Goal: Task Accomplishment & Management: Manage account settings

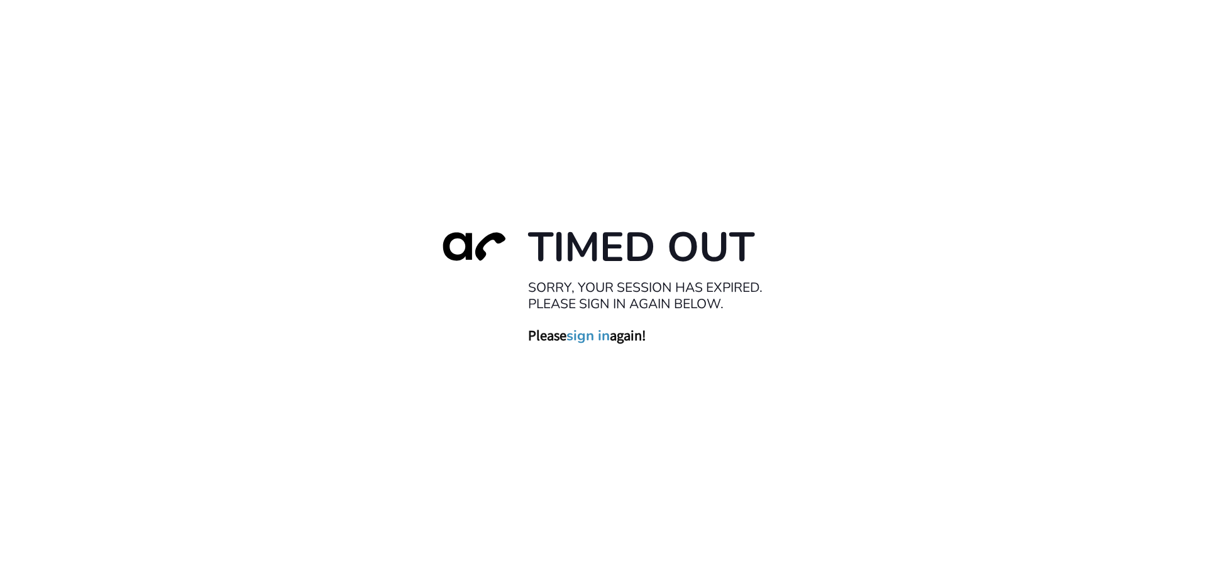
click at [588, 339] on link "sign in" at bounding box center [587, 335] width 43 height 18
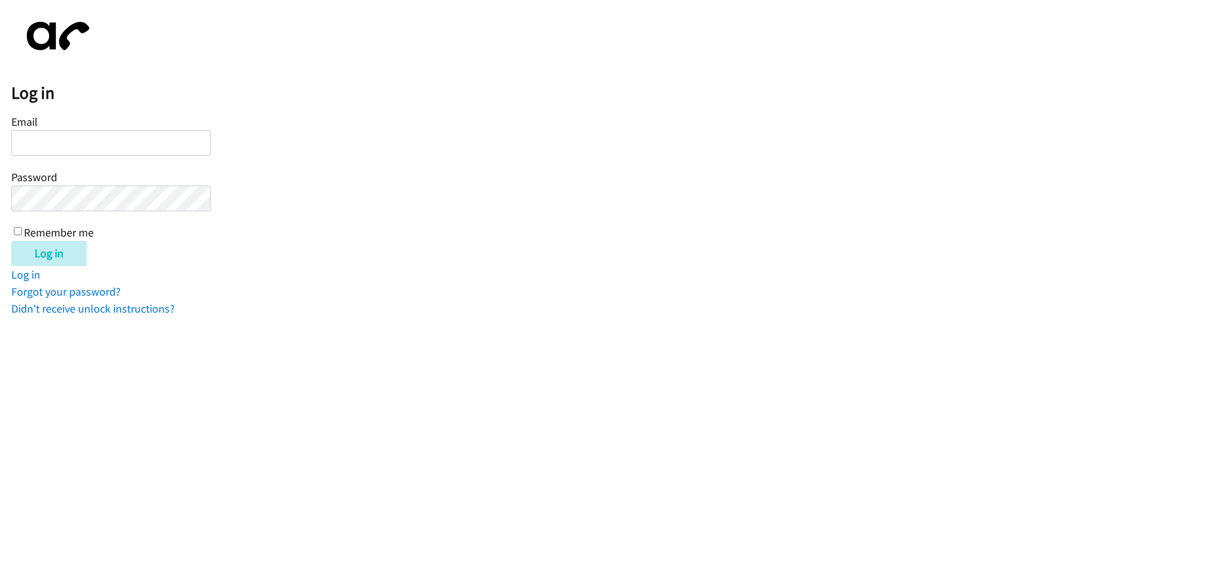
type input "[EMAIL_ADDRESS][DOMAIN_NAME]"
click at [17, 230] on input "Remember me" at bounding box center [18, 231] width 8 height 8
checkbox input "true"
click at [52, 259] on input "Log in" at bounding box center [48, 253] width 75 height 25
